Goal: Find specific page/section: Find specific page/section

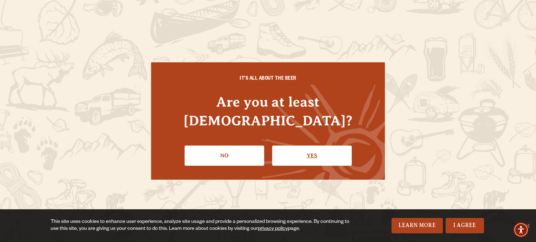
click at [309, 149] on link "Yes" at bounding box center [312, 156] width 80 height 20
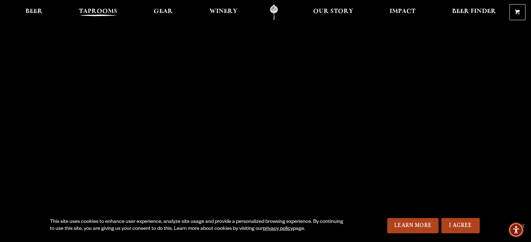
click at [105, 9] on span "Taprooms" at bounding box center [98, 12] width 38 height 6
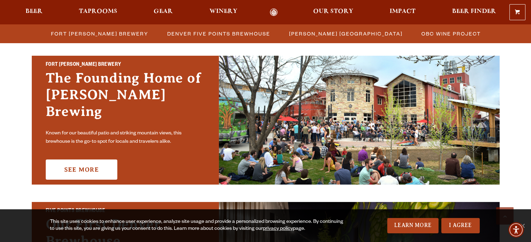
scroll to position [244, 0]
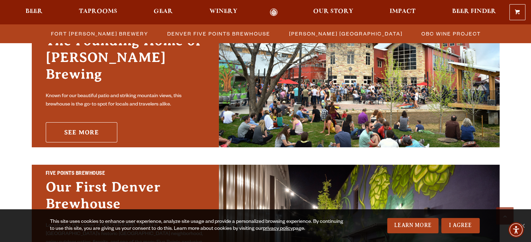
click at [89, 124] on link "See More" at bounding box center [82, 132] width 72 height 20
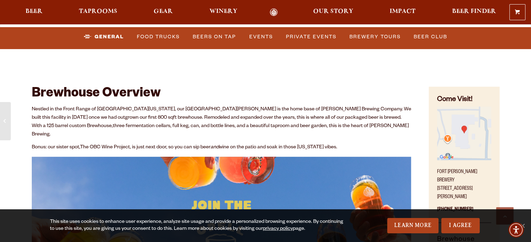
scroll to position [279, 0]
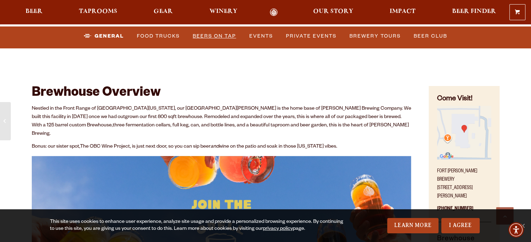
click at [214, 37] on link "Beers on Tap" at bounding box center [214, 36] width 49 height 16
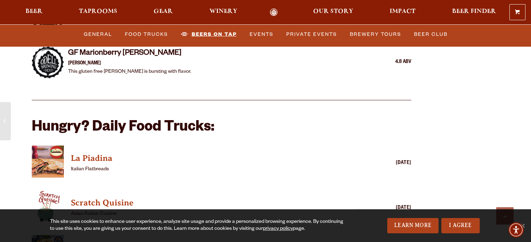
scroll to position [1616, 0]
